Goal: Task Accomplishment & Management: Complete application form

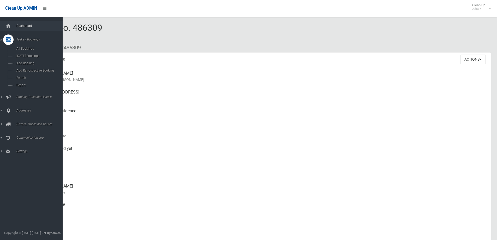
scroll to position [39, 0]
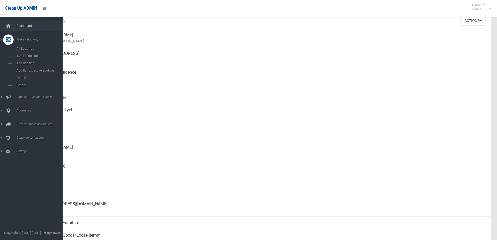
click at [14, 23] on link "Dashboard" at bounding box center [33, 26] width 66 height 10
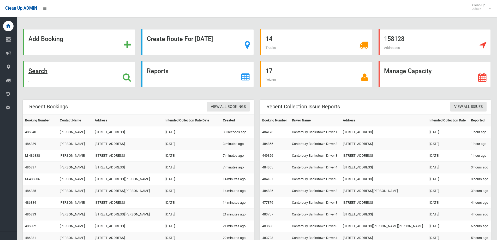
click at [101, 82] on div "Search" at bounding box center [79, 74] width 112 height 26
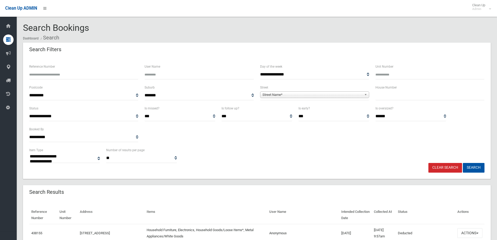
select select
click at [401, 92] on input "text" at bounding box center [429, 95] width 109 height 10
type input "**"
click at [338, 91] on span "**********" at bounding box center [314, 95] width 109 height 10
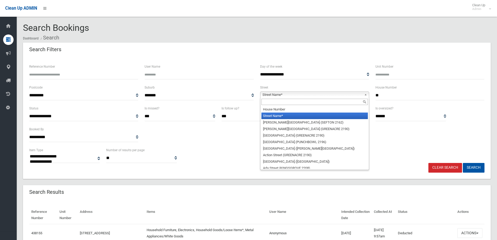
click at [335, 93] on span "Street Name*" at bounding box center [312, 95] width 100 height 6
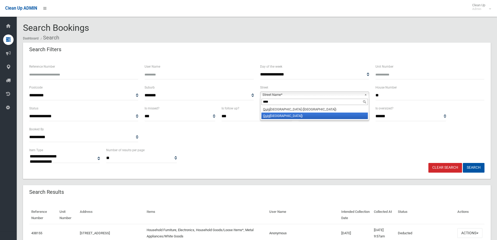
type input "****"
click at [284, 116] on li "Quig g Street South (LAKEMBA 2195)" at bounding box center [314, 115] width 106 height 7
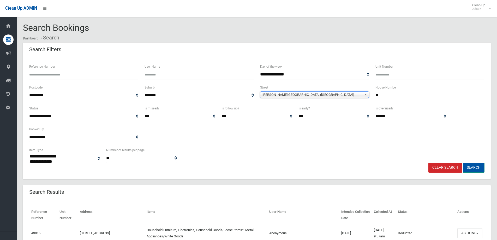
click at [466, 166] on button "Search" at bounding box center [474, 168] width 22 height 10
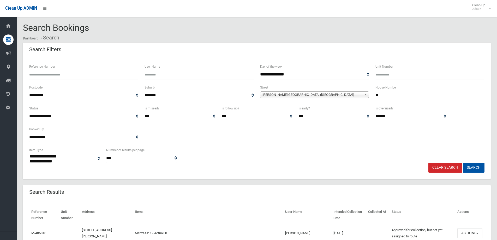
select select
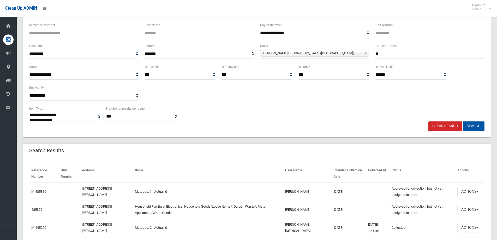
scroll to position [52, 0]
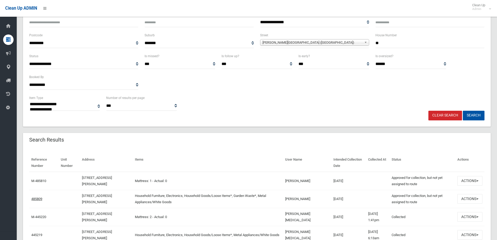
click at [42, 198] on td "485809" at bounding box center [43, 199] width 29 height 18
click at [42, 198] on link "485809" at bounding box center [36, 199] width 11 height 4
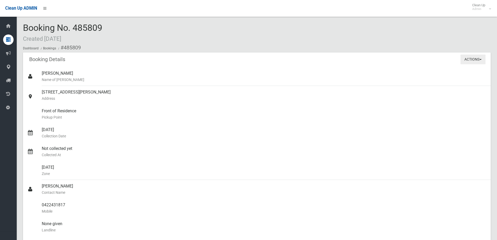
click at [478, 59] on button "Actions" at bounding box center [472, 59] width 25 height 10
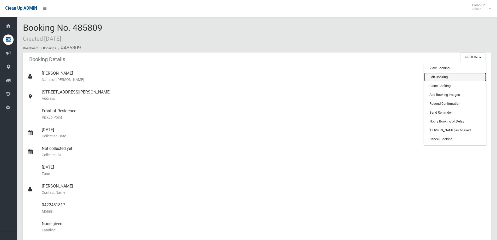
click at [440, 77] on link "Edit Booking" at bounding box center [455, 76] width 62 height 9
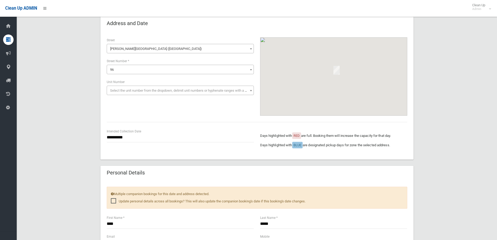
scroll to position [130, 0]
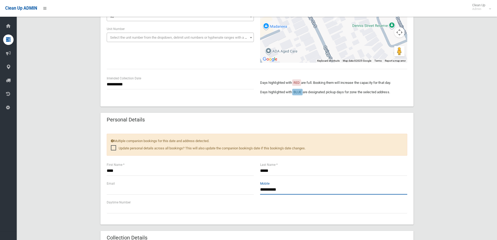
drag, startPoint x: 286, startPoint y: 188, endPoint x: 239, endPoint y: 186, distance: 46.7
click at [240, 186] on div "**********" at bounding box center [257, 189] width 307 height 19
type input "**********"
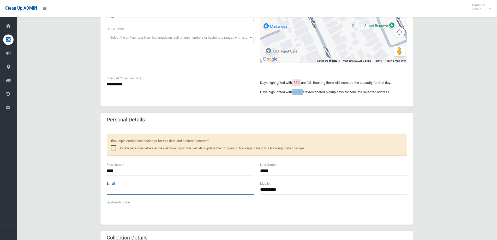
click at [167, 191] on input "text" at bounding box center [180, 190] width 147 height 10
type input "**********"
click at [449, 108] on div "**********" at bounding box center [256, 181] width 467 height 539
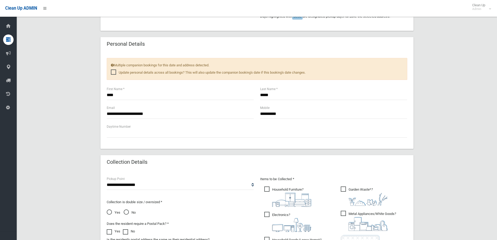
scroll to position [339, 0]
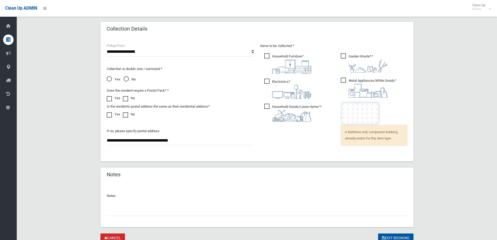
click at [394, 236] on button "Edit Booking" at bounding box center [395, 238] width 35 height 10
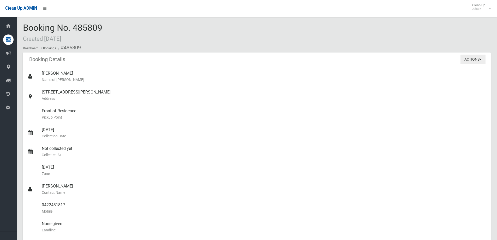
click at [473, 59] on button "Actions" at bounding box center [472, 59] width 25 height 10
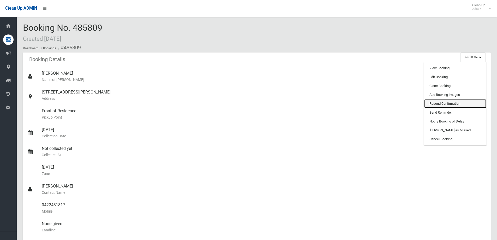
click at [447, 105] on link "Resend Confirmation" at bounding box center [455, 103] width 62 height 9
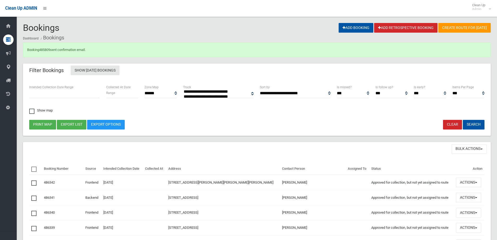
select select
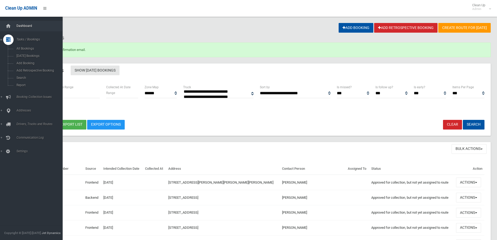
click at [18, 24] on span "Dashboard" at bounding box center [41, 26] width 52 height 4
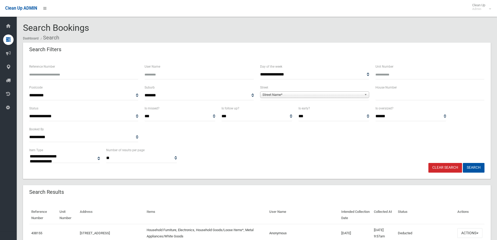
select select
click at [304, 97] on span "Street Name*" at bounding box center [312, 95] width 100 height 6
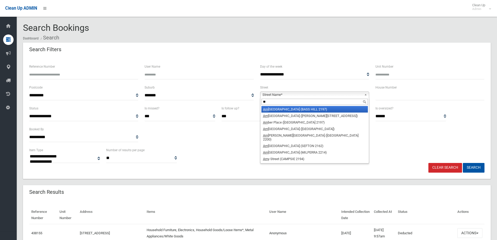
type input "***"
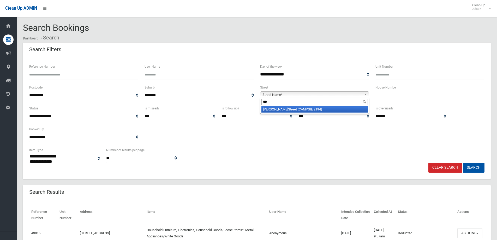
drag, startPoint x: 296, startPoint y: 100, endPoint x: 212, endPoint y: 90, distance: 84.1
click at [212, 90] on div "**********" at bounding box center [256, 94] width 461 height 21
click at [410, 103] on div "House Number" at bounding box center [429, 94] width 115 height 21
click at [408, 97] on input "text" at bounding box center [429, 95] width 109 height 10
type input "*****"
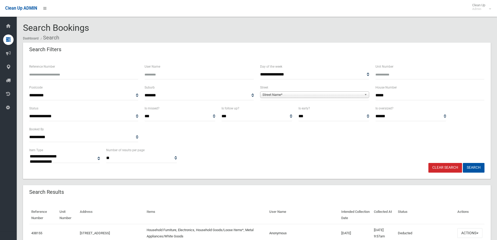
click at [332, 103] on div "**********" at bounding box center [314, 94] width 115 height 21
click at [327, 95] on span "Street Name*" at bounding box center [312, 95] width 100 height 6
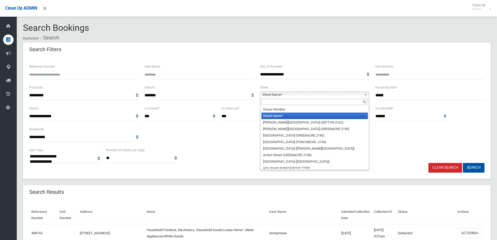
click at [276, 104] on input "text" at bounding box center [314, 102] width 106 height 6
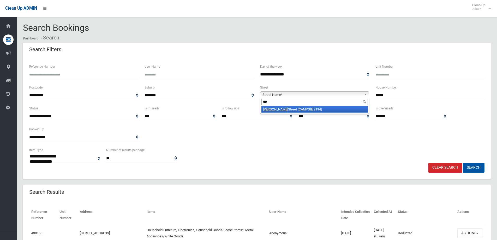
type input "***"
click at [278, 109] on li "Amy Street (CAMPSIE 2194)" at bounding box center [314, 109] width 106 height 7
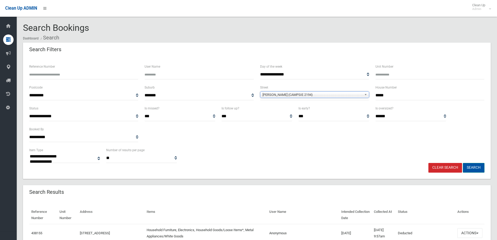
click at [476, 164] on button "Search" at bounding box center [474, 168] width 22 height 10
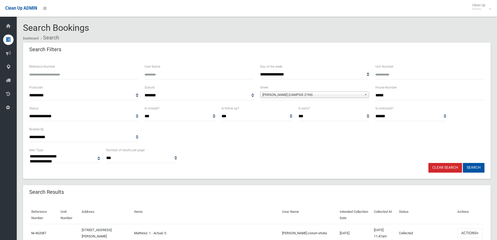
select select
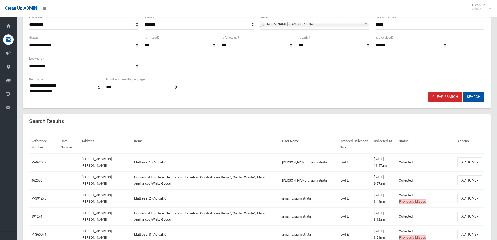
scroll to position [78, 0]
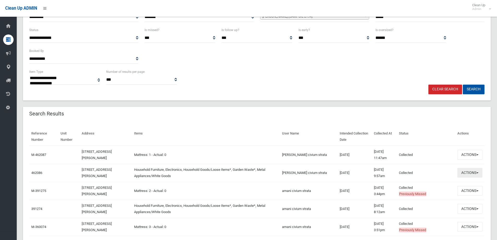
click at [466, 172] on button "Actions" at bounding box center [469, 173] width 25 height 10
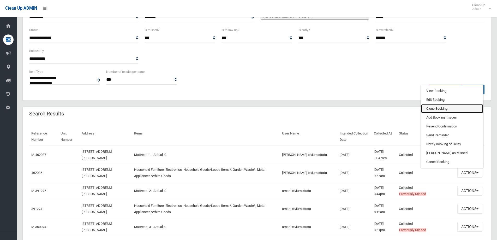
click at [446, 109] on link "Clone Booking" at bounding box center [452, 108] width 62 height 9
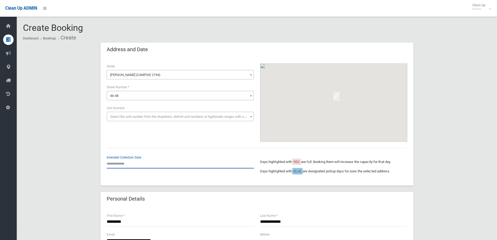
click at [110, 165] on input "text" at bounding box center [180, 164] width 147 height 10
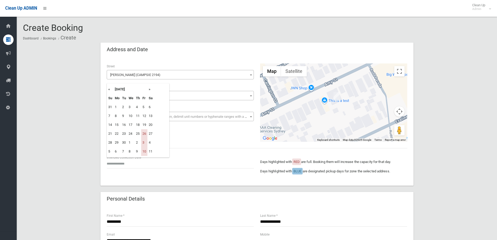
drag, startPoint x: 150, startPoint y: 89, endPoint x: 150, endPoint y: 92, distance: 2.9
click at [150, 91] on th "»" at bounding box center [150, 89] width 7 height 9
click at [143, 123] on td "17" at bounding box center [144, 124] width 6 height 9
type input "**********"
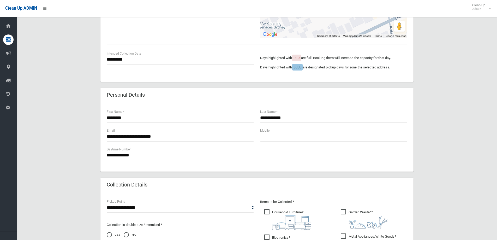
scroll to position [104, 0]
click at [452, 101] on div "**********" at bounding box center [256, 165] width 467 height 455
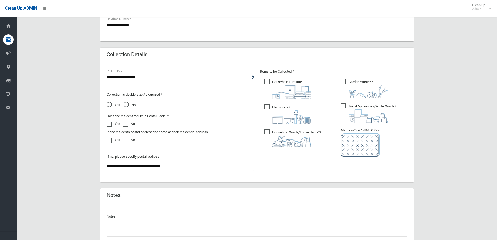
scroll to position [235, 0]
click at [368, 163] on input "text" at bounding box center [374, 161] width 66 height 10
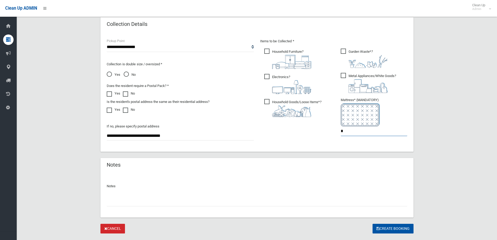
scroll to position [276, 0]
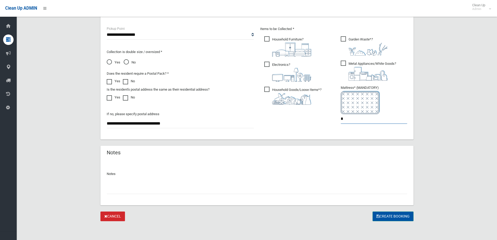
type input "*"
click at [398, 214] on button "Create Booking" at bounding box center [392, 216] width 41 height 10
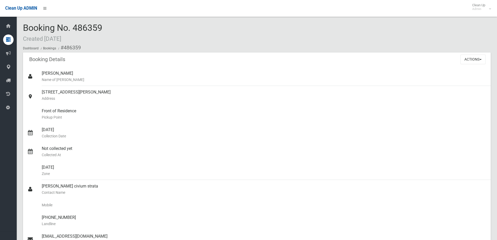
drag, startPoint x: 112, startPoint y: 28, endPoint x: 72, endPoint y: 27, distance: 40.2
click at [72, 27] on div "Booking No. 486359 Created [DATE] Dashboard Bookings #486359" at bounding box center [256, 37] width 467 height 29
click at [140, 50] on ol "Dashboard Bookings #486359" at bounding box center [256, 48] width 467 height 10
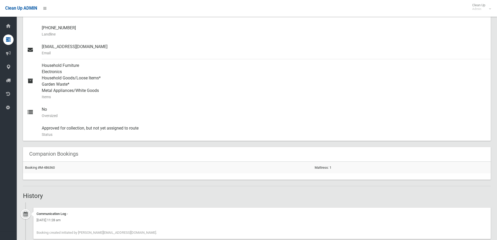
scroll to position [202, 0]
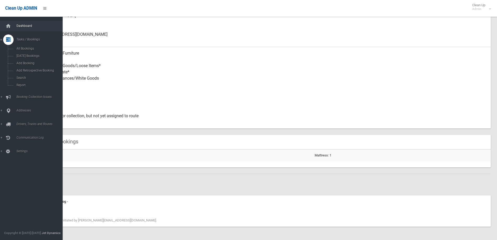
click at [18, 26] on span "Dashboard" at bounding box center [41, 26] width 52 height 4
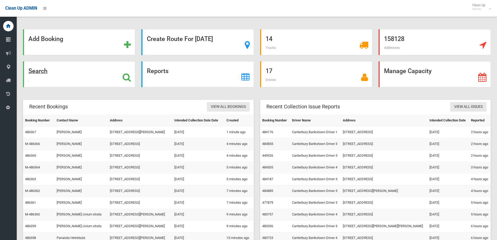
click at [63, 74] on div "Search" at bounding box center [79, 74] width 112 height 26
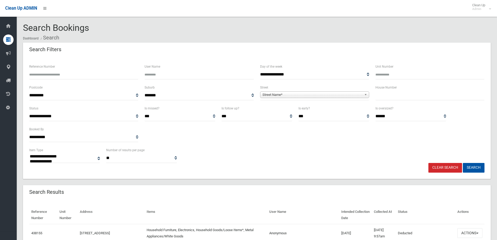
select select
click at [407, 93] on input "text" at bounding box center [429, 95] width 109 height 10
type input "*"
drag, startPoint x: 343, startPoint y: 92, endPoint x: 338, endPoint y: 99, distance: 9.5
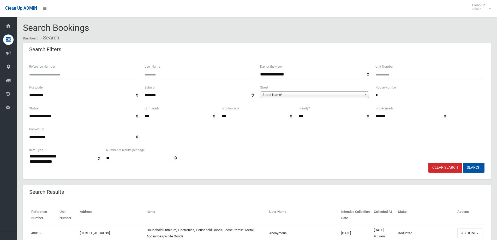
click at [342, 95] on span "**********" at bounding box center [314, 95] width 109 height 10
click at [334, 94] on span "Street Name*" at bounding box center [312, 95] width 100 height 6
type input "****"
click at [285, 109] on li "Wong a Street (CANTERBURY 2193)" at bounding box center [314, 109] width 106 height 7
click at [473, 170] on button "Search" at bounding box center [474, 168] width 22 height 10
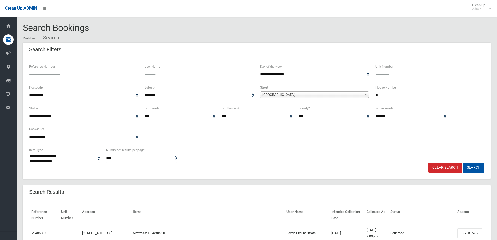
select select
click at [332, 94] on span "[GEOGRAPHIC_DATA])" at bounding box center [312, 95] width 100 height 6
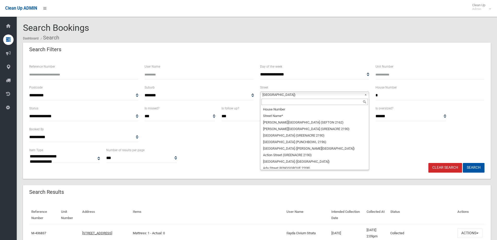
scroll to position [14831, 0]
click at [305, 99] on div at bounding box center [314, 102] width 108 height 8
click at [305, 99] on input "text" at bounding box center [314, 102] width 106 height 6
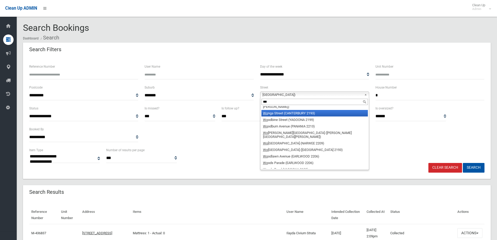
scroll to position [0, 0]
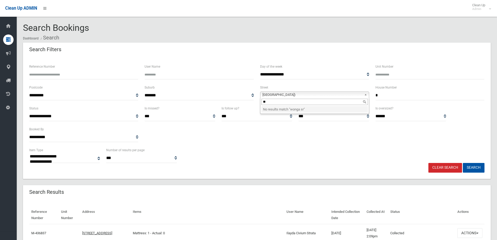
type input "*"
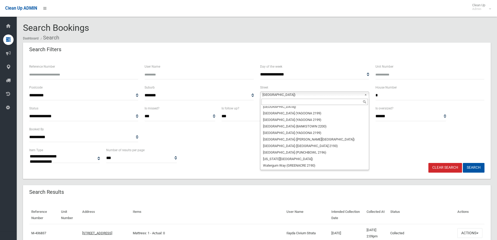
scroll to position [14829, 0]
click at [448, 134] on div "**********" at bounding box center [256, 126] width 461 height 42
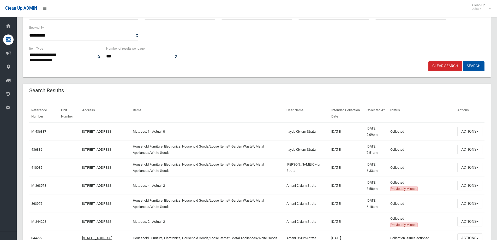
scroll to position [104, 0]
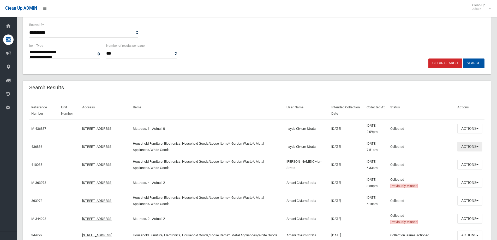
click at [461, 146] on button "Actions" at bounding box center [469, 147] width 25 height 10
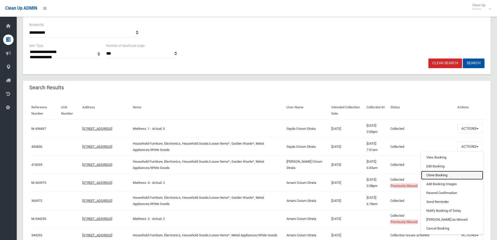
click at [435, 175] on link "Clone Booking" at bounding box center [452, 175] width 62 height 9
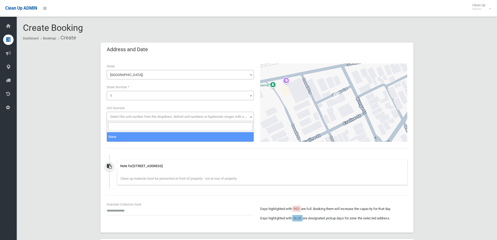
click at [128, 117] on span "Select the unit number from the dropdown, delimit unit numbers or hyphenate ran…" at bounding box center [183, 116] width 146 height 4
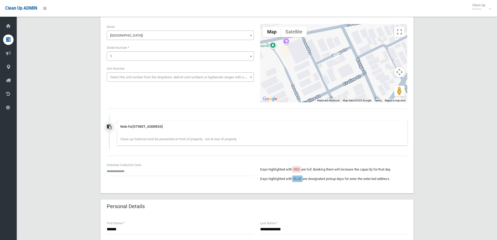
scroll to position [78, 0]
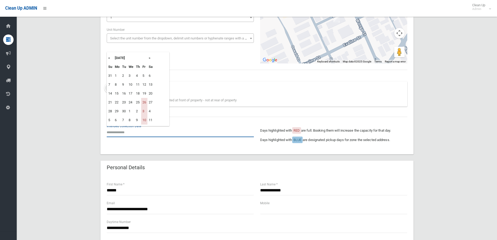
click at [118, 128] on input "text" at bounding box center [180, 132] width 147 height 10
click at [152, 58] on th "»" at bounding box center [150, 57] width 7 height 9
click at [145, 93] on td "17" at bounding box center [144, 93] width 6 height 9
type input "**********"
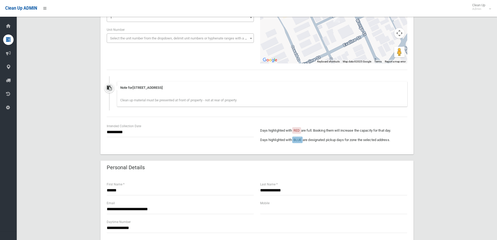
drag, startPoint x: 436, startPoint y: 162, endPoint x: 432, endPoint y: 164, distance: 4.2
click at [434, 164] on div "**********" at bounding box center [256, 215] width 467 height 502
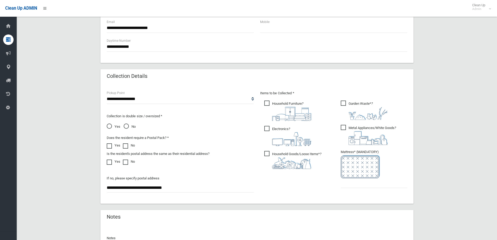
scroll to position [261, 0]
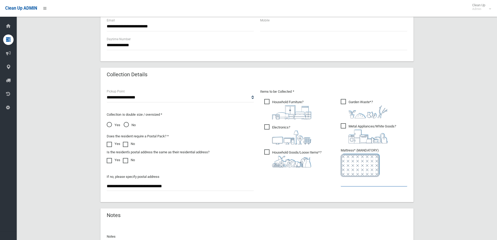
click at [360, 181] on input "text" at bounding box center [374, 182] width 66 height 10
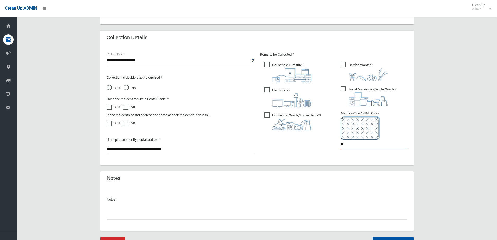
scroll to position [323, 0]
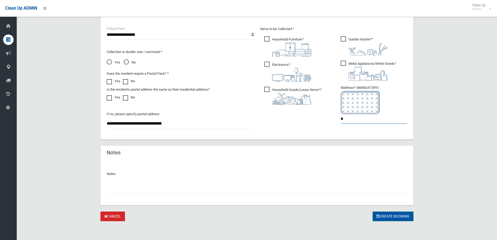
type input "*"
click at [403, 219] on button "Create Booking" at bounding box center [392, 216] width 41 height 10
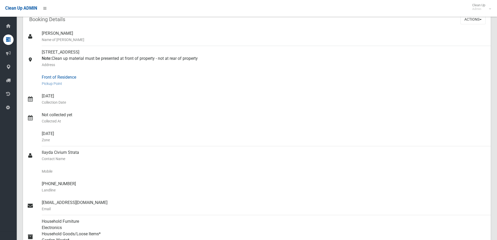
scroll to position [52, 0]
